Goal: Information Seeking & Learning: Learn about a topic

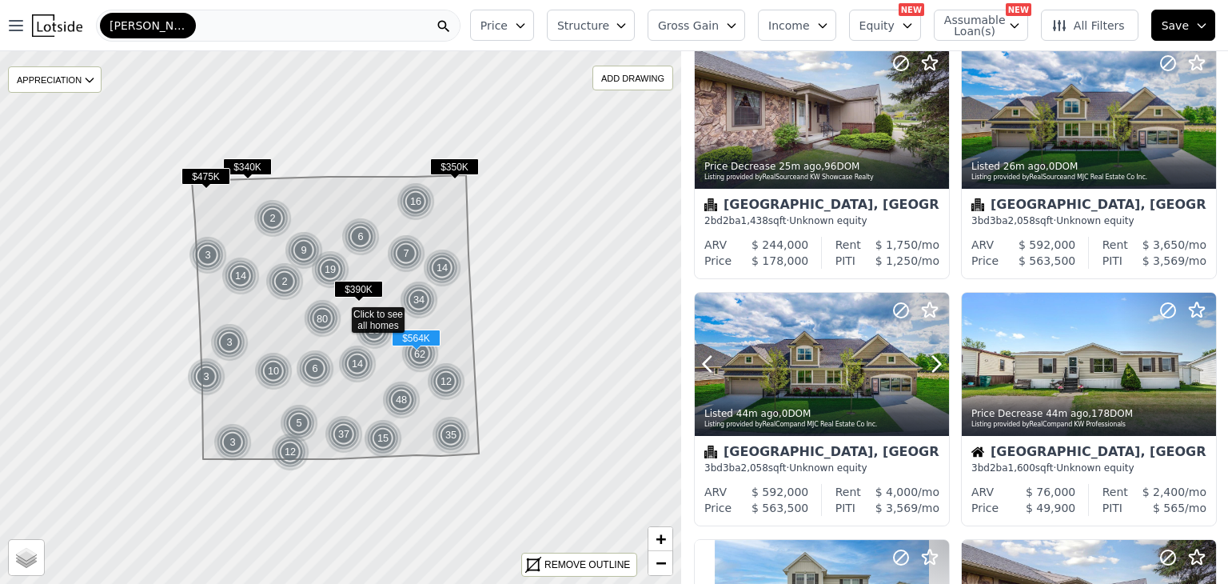
scroll to position [543, 0]
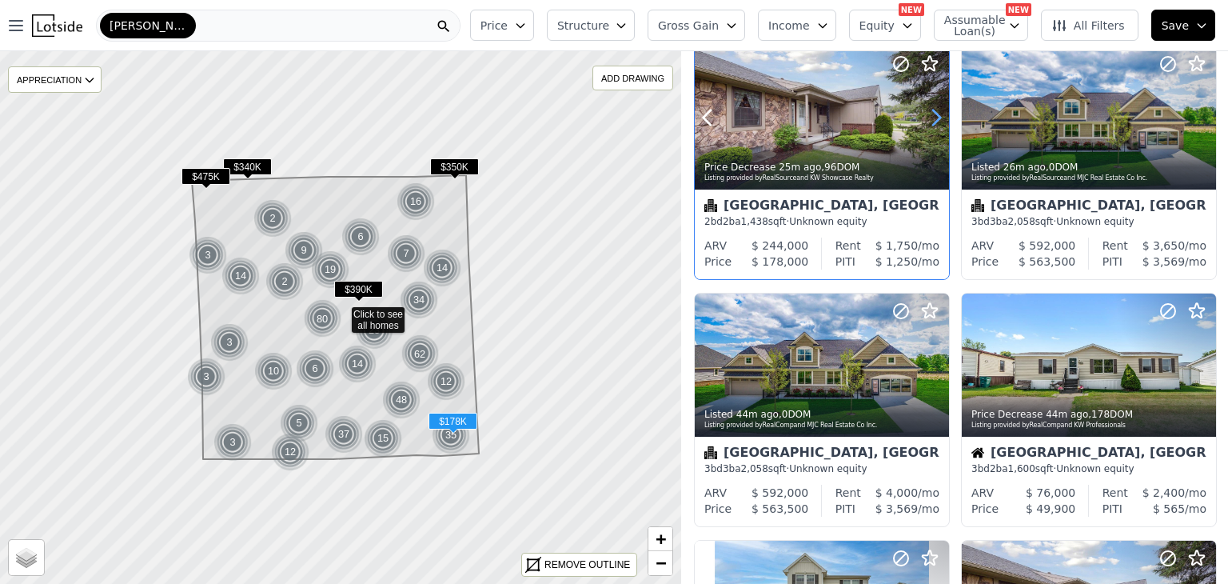
click at [938, 106] on icon at bounding box center [936, 118] width 26 height 26
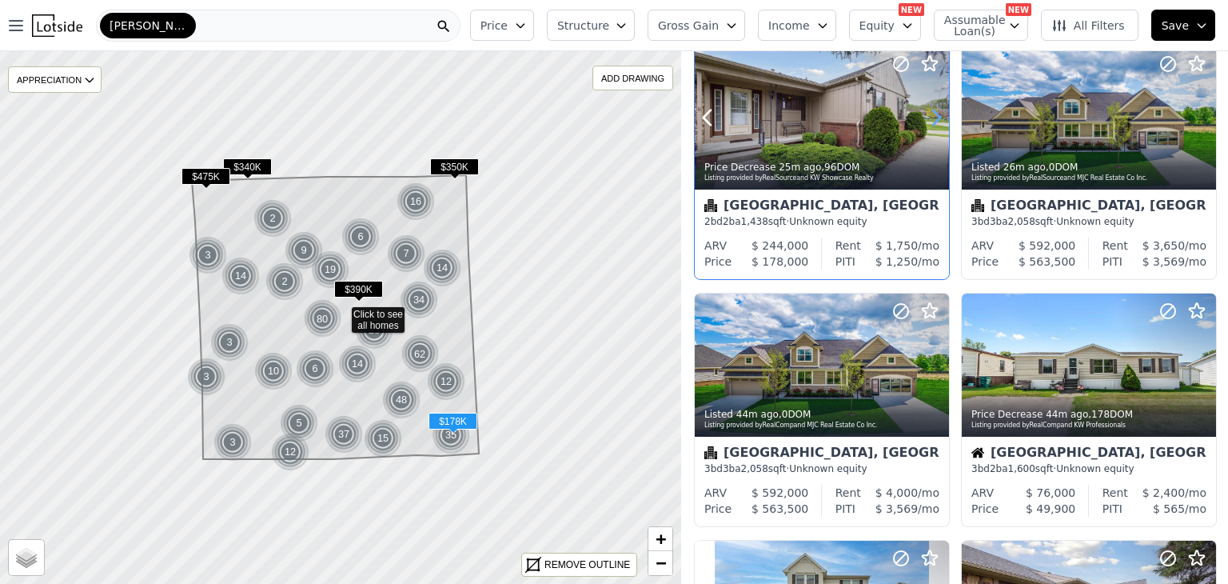
click at [937, 113] on icon at bounding box center [936, 117] width 7 height 15
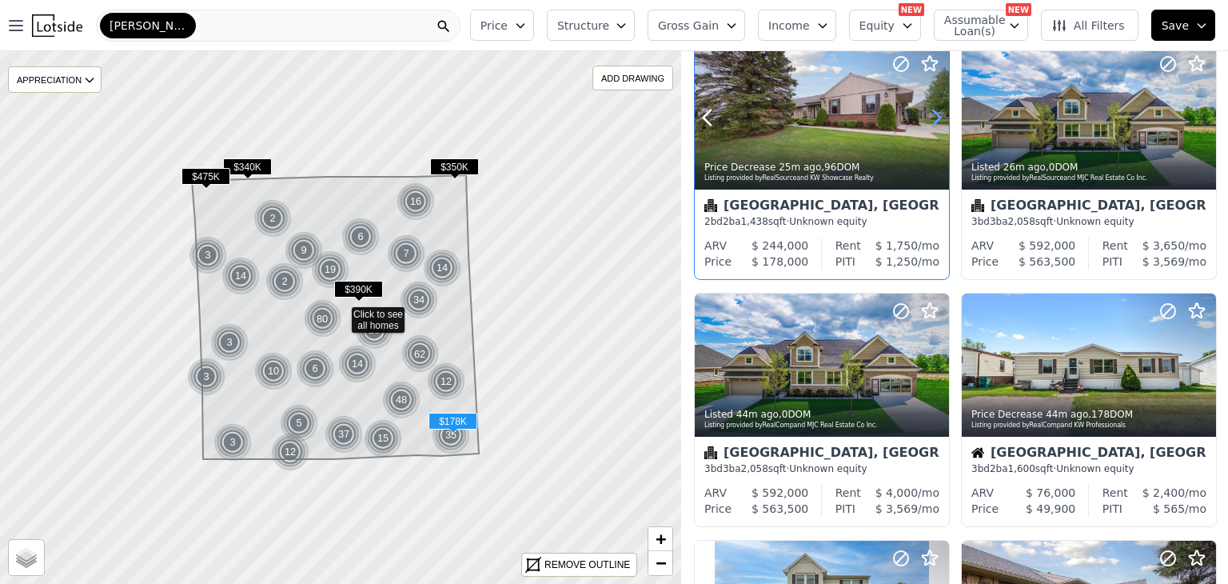
click at [937, 113] on icon at bounding box center [936, 117] width 7 height 15
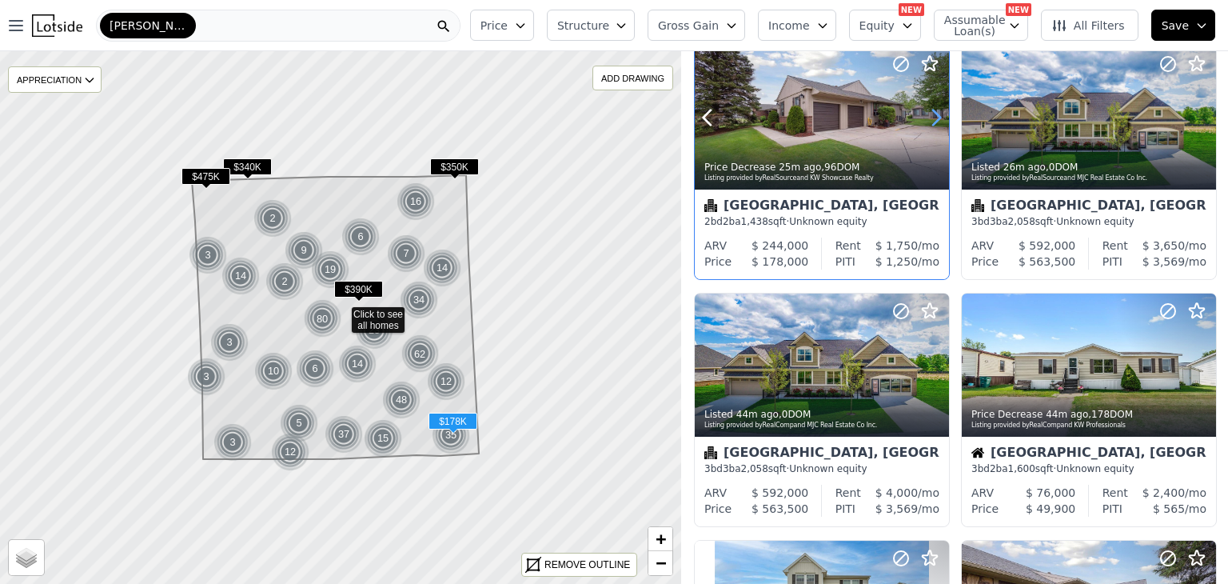
click at [932, 116] on icon at bounding box center [936, 118] width 26 height 26
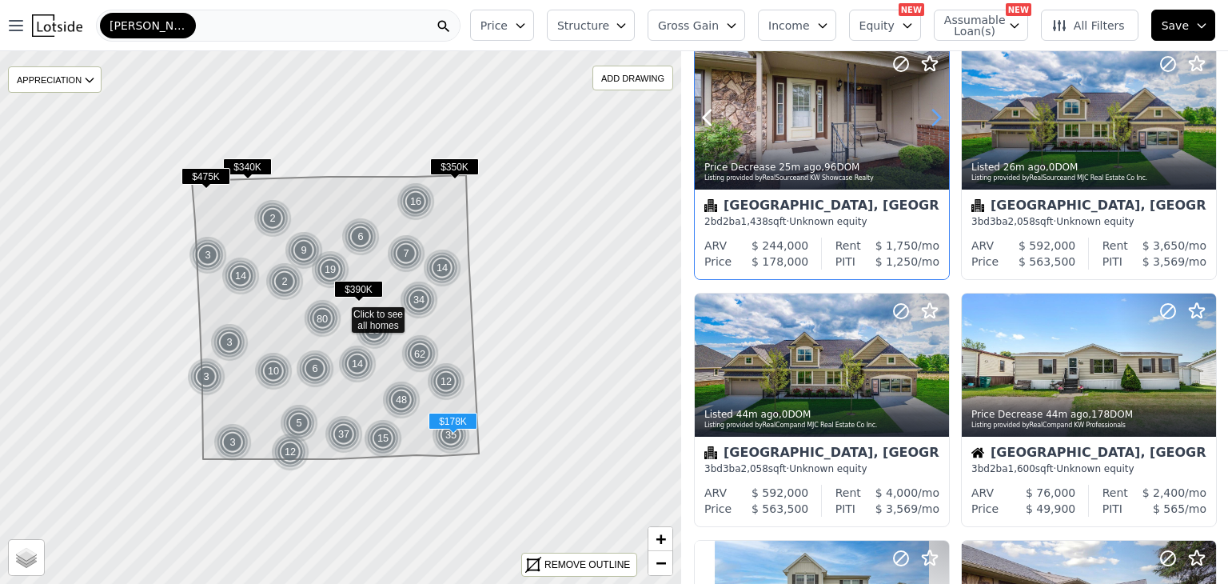
click at [932, 116] on icon at bounding box center [936, 118] width 26 height 26
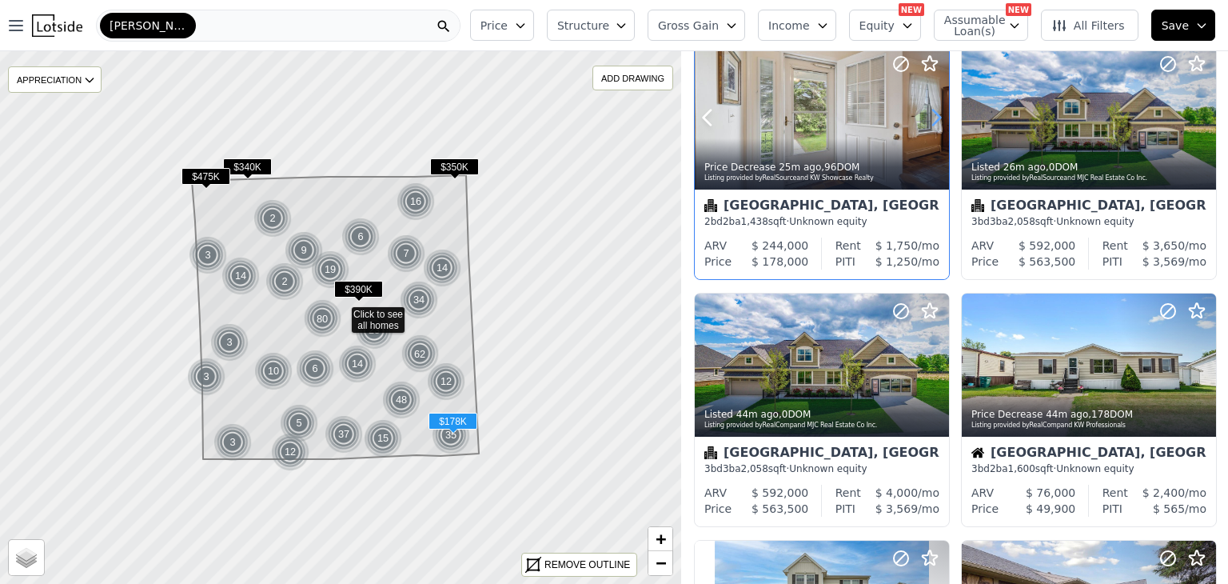
click at [932, 116] on icon at bounding box center [936, 118] width 26 height 26
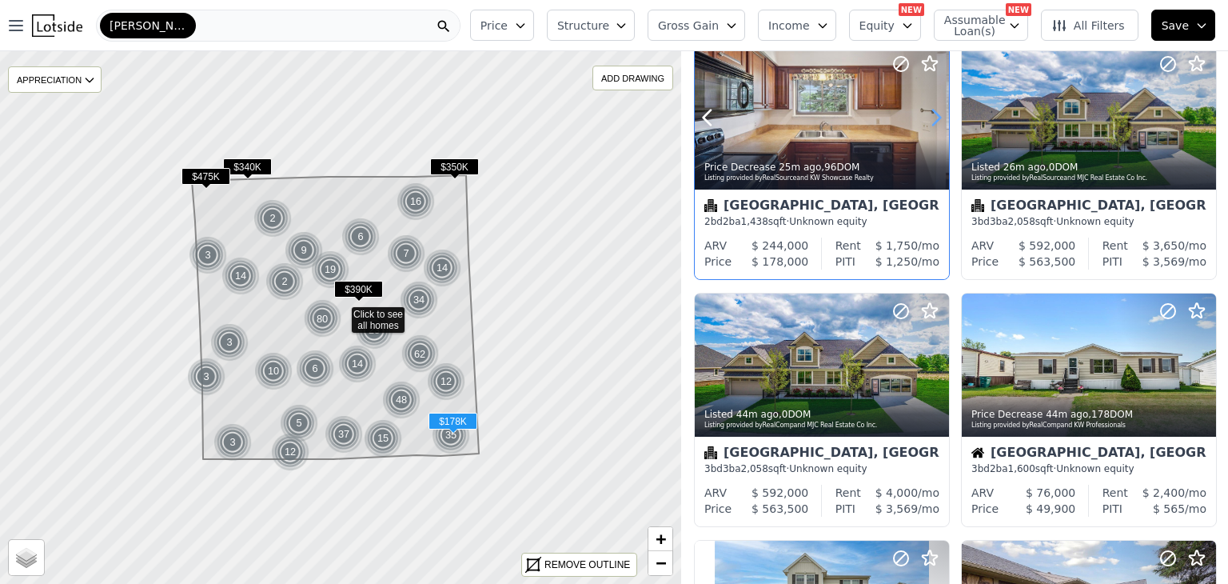
click at [932, 116] on icon at bounding box center [936, 118] width 26 height 26
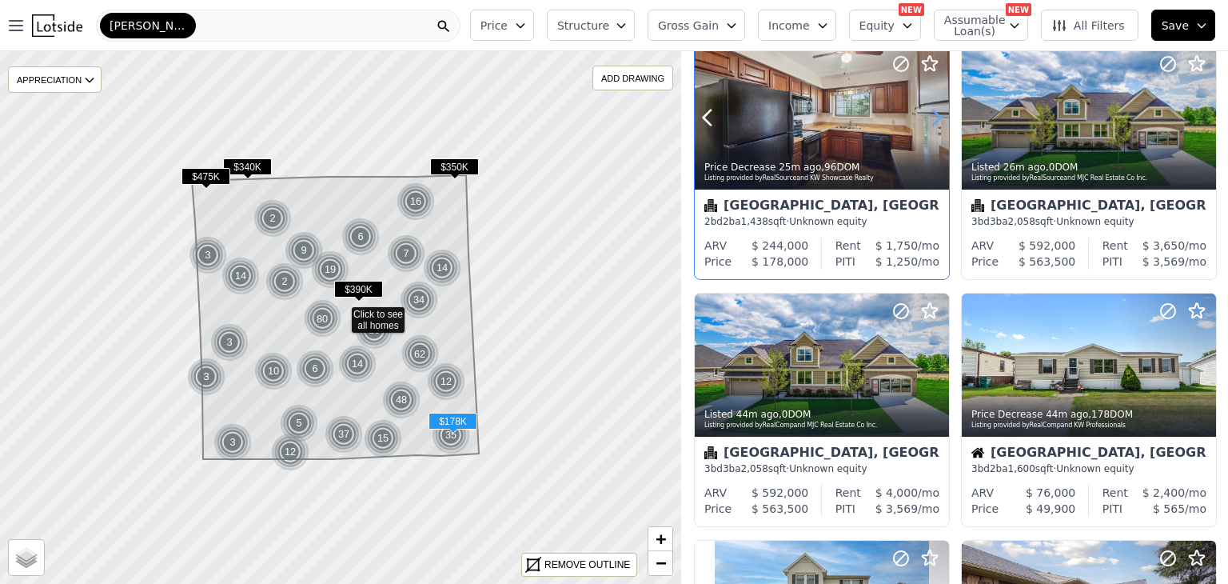
click at [932, 116] on icon at bounding box center [936, 118] width 26 height 26
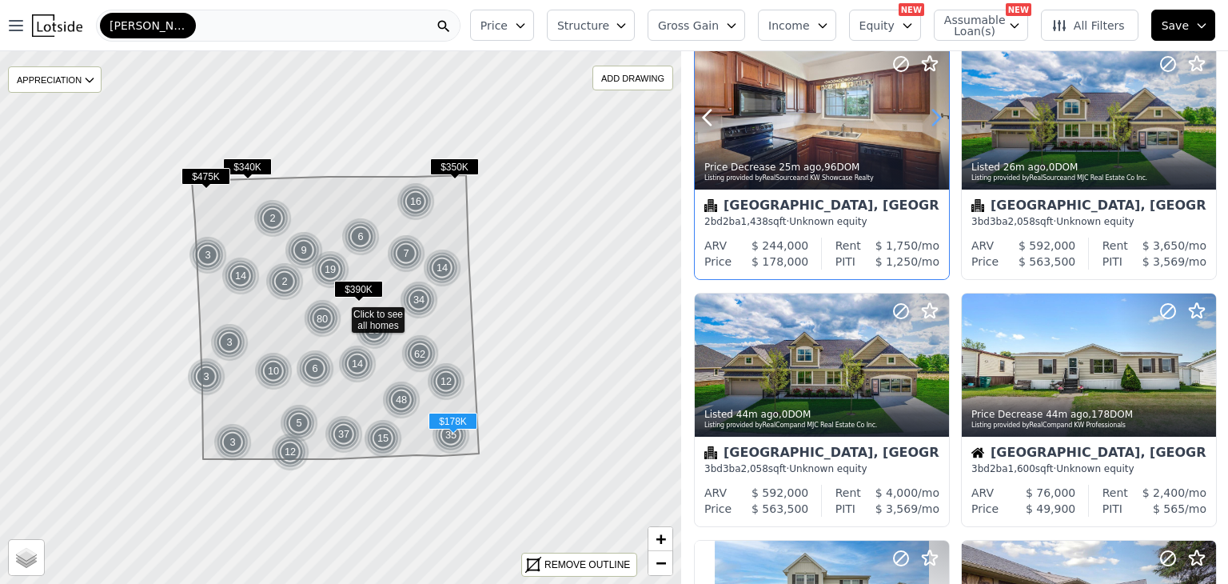
click at [932, 116] on icon at bounding box center [936, 118] width 26 height 26
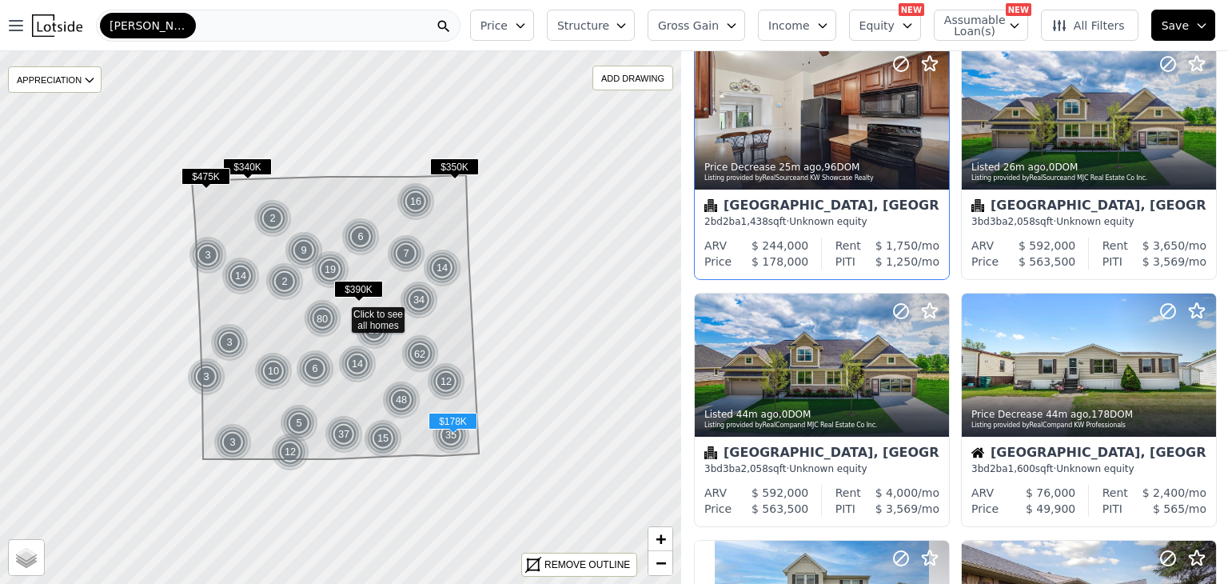
click at [841, 235] on div "[GEOGRAPHIC_DATA], [GEOGRAPHIC_DATA] 2 bd 2 ba 1,438 sqft · Unknown equity" at bounding box center [822, 213] width 254 height 48
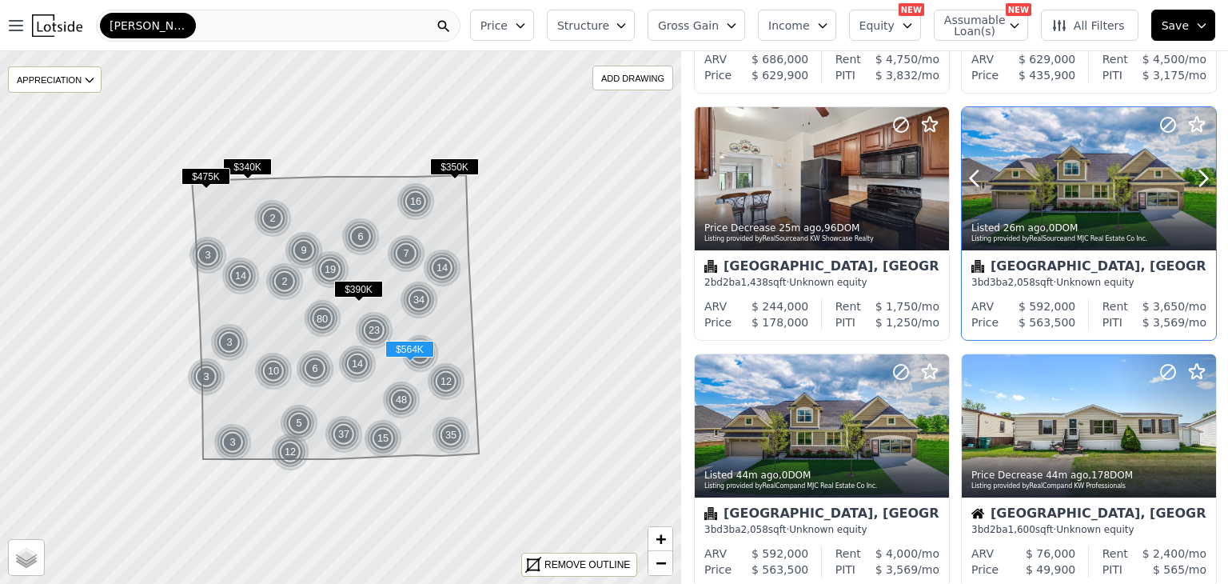
scroll to position [0, 0]
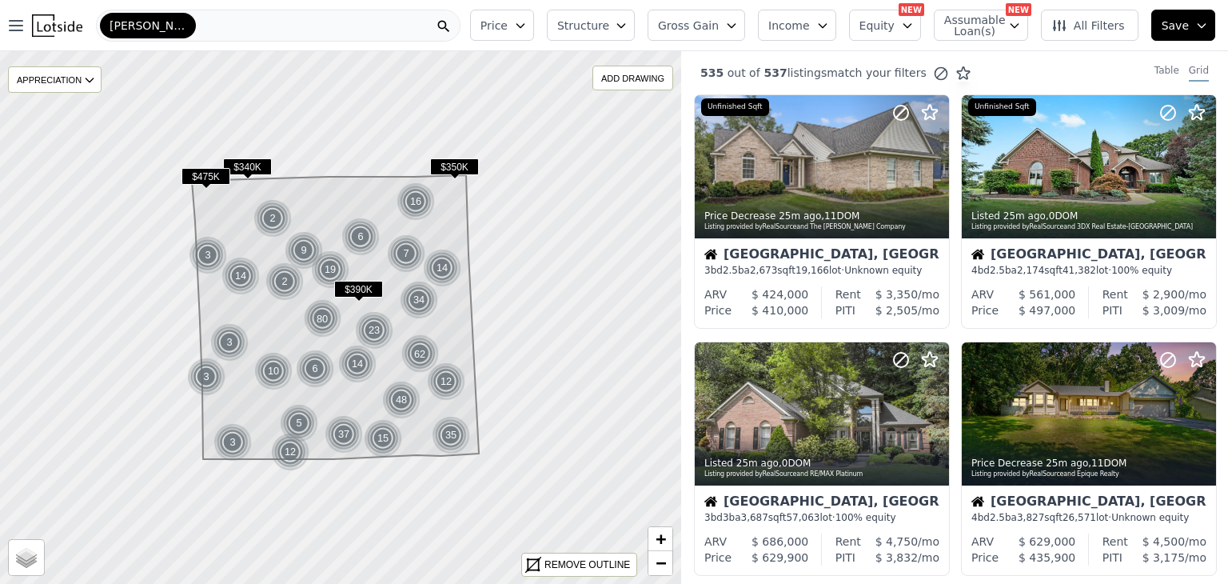
click at [739, 26] on button "Gross Gain" at bounding box center [697, 25] width 98 height 31
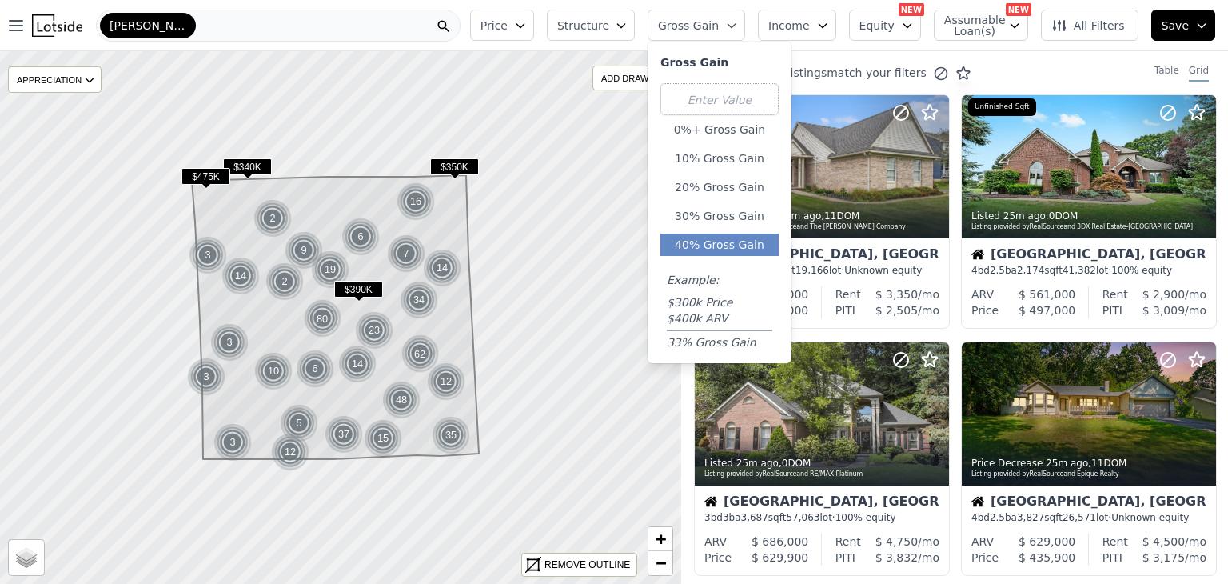
click at [729, 244] on button "40% Gross Gain" at bounding box center [719, 244] width 118 height 22
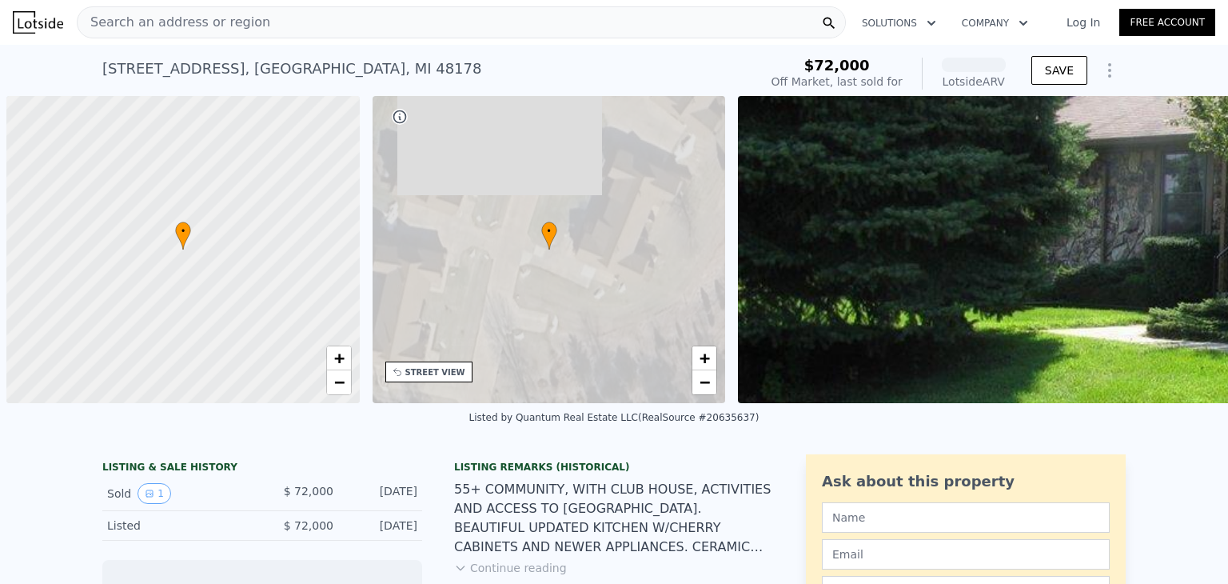
scroll to position [0, 6]
